Goal: Find contact information: Find contact information

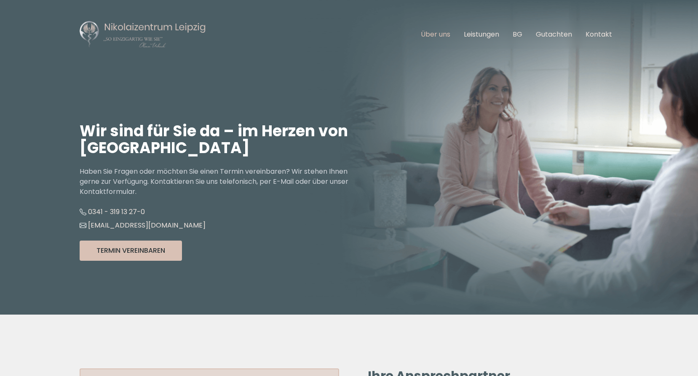
click at [441, 34] on link "Über uns" at bounding box center [435, 34] width 29 height 10
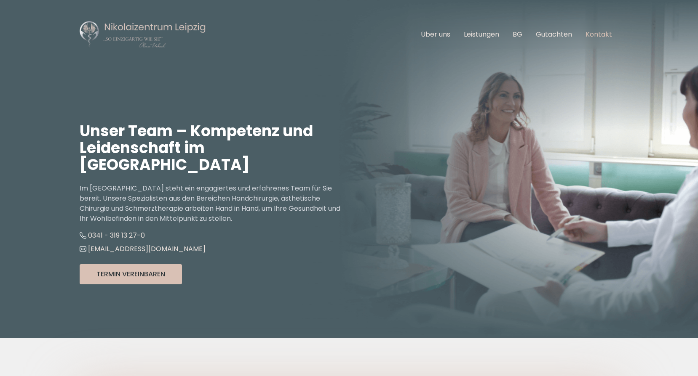
click at [609, 33] on link "Kontakt" at bounding box center [598, 34] width 27 height 10
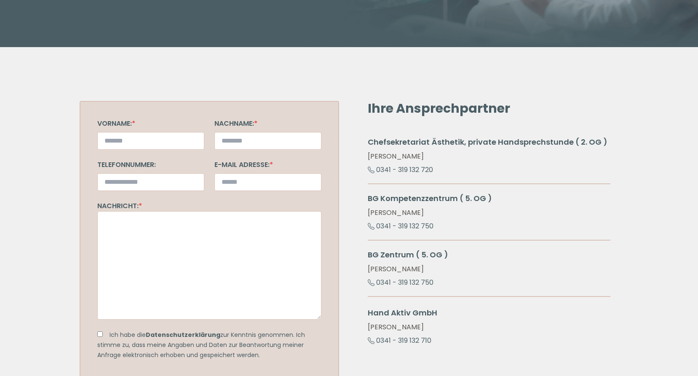
scroll to position [263, 0]
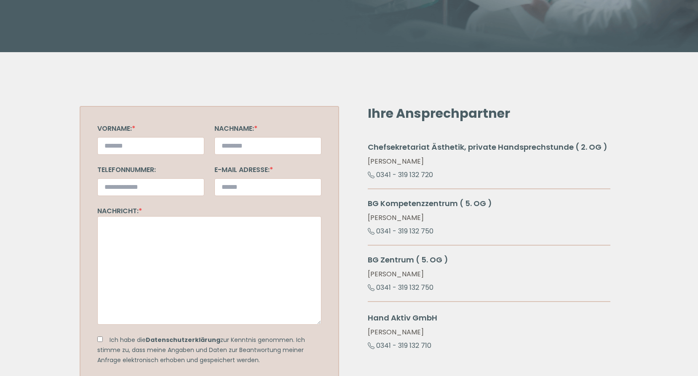
click at [481, 151] on h3 "Chefsekretariat Ästhetik, private Handsprechstunde ( 2. OG )" at bounding box center [488, 147] width 242 height 12
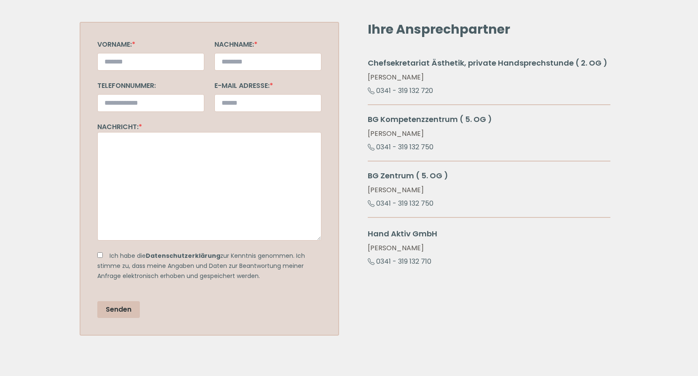
scroll to position [389, 0]
